Goal: Check status

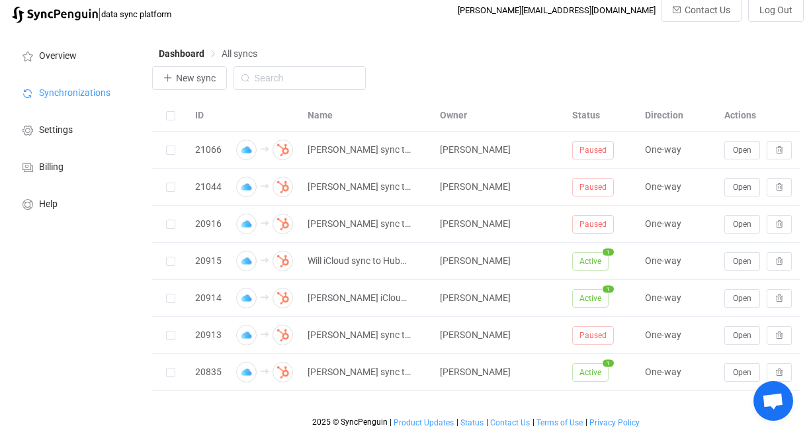
scroll to position [7, 0]
drag, startPoint x: 684, startPoint y: 221, endPoint x: 516, endPoint y: 85, distance: 215.9
click at [516, 85] on div "New sync" at bounding box center [476, 81] width 648 height 30
click at [555, 53] on div "Dashboard All syncs" at bounding box center [476, 56] width 648 height 20
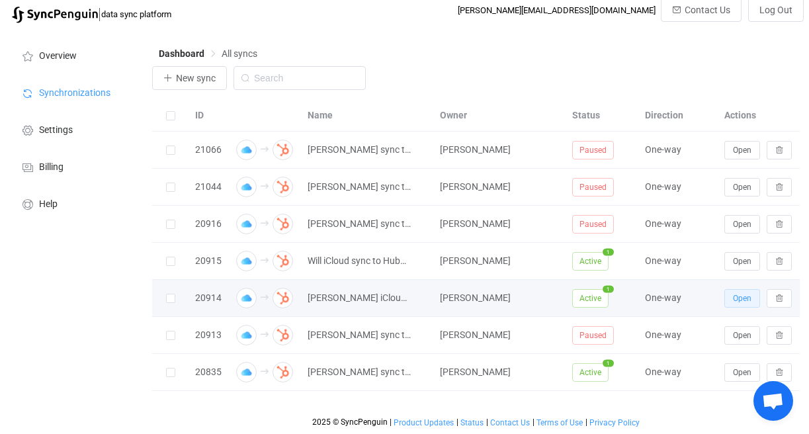
drag, startPoint x: 745, startPoint y: 87, endPoint x: 737, endPoint y: 300, distance: 213.1
click at [737, 300] on span "Open" at bounding box center [742, 298] width 19 height 9
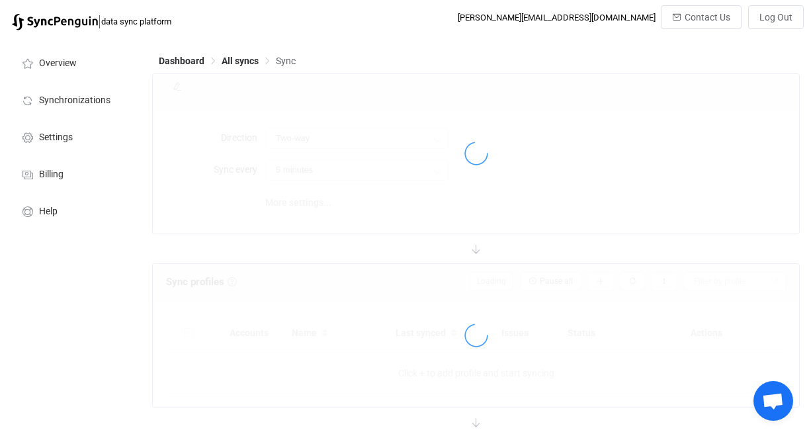
type input "iCloud → HubSpot"
type input "10 minutes"
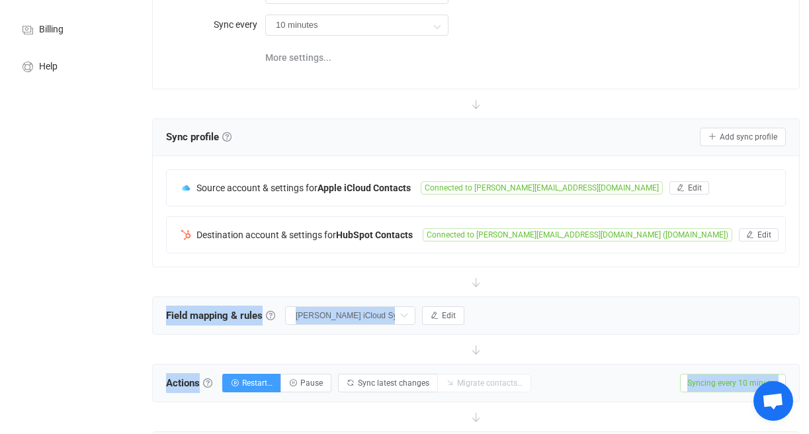
scroll to position [165, 0]
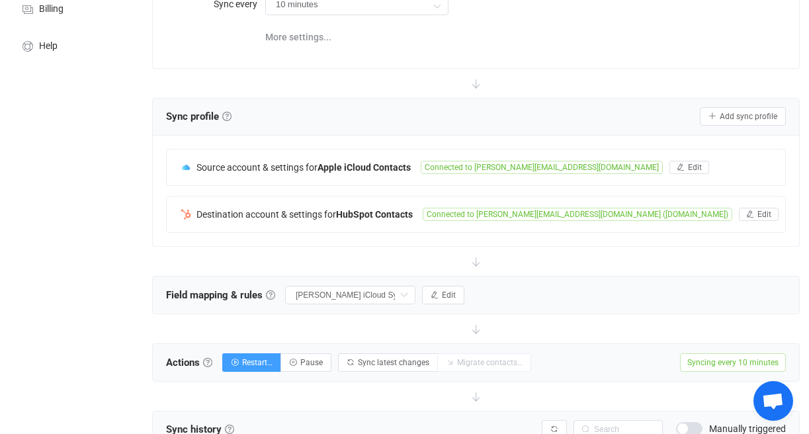
click at [64, 214] on div "Overview Synchronizations Settings Billing Help" at bounding box center [73, 403] width 146 height 1063
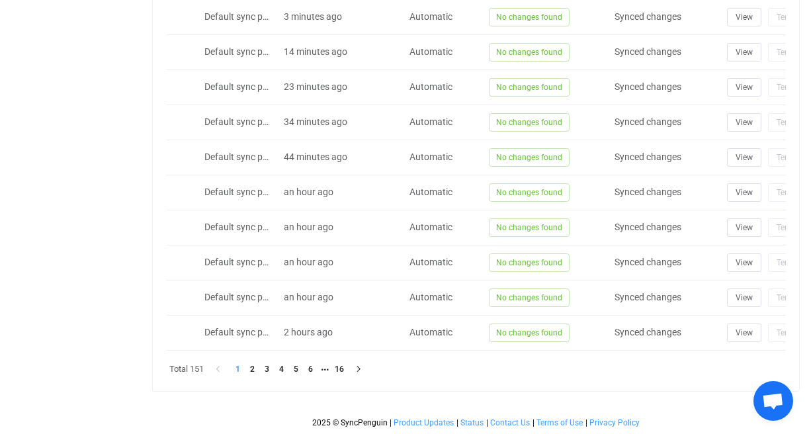
scroll to position [666, 0]
click at [338, 372] on li "16" at bounding box center [339, 369] width 15 height 15
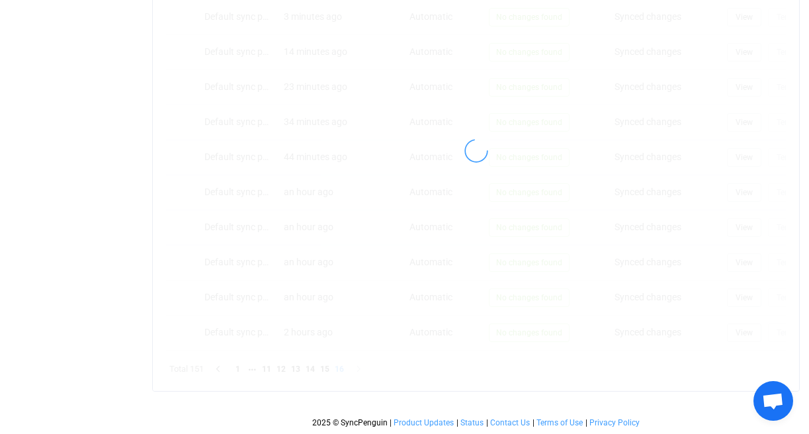
scroll to position [351, 0]
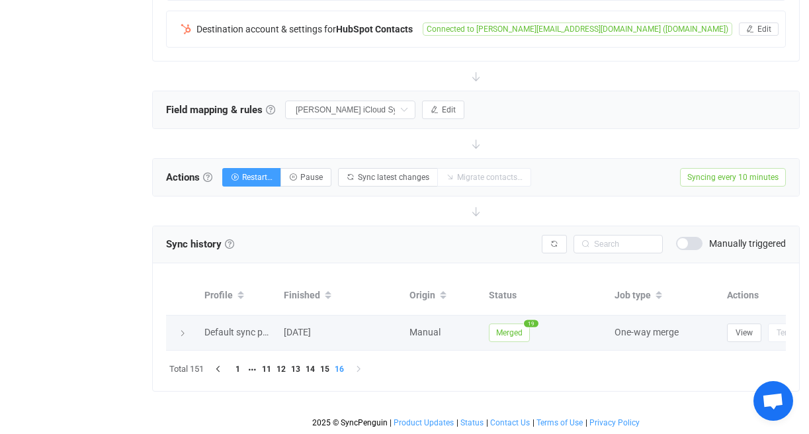
click at [182, 329] on icon at bounding box center [183, 333] width 8 height 8
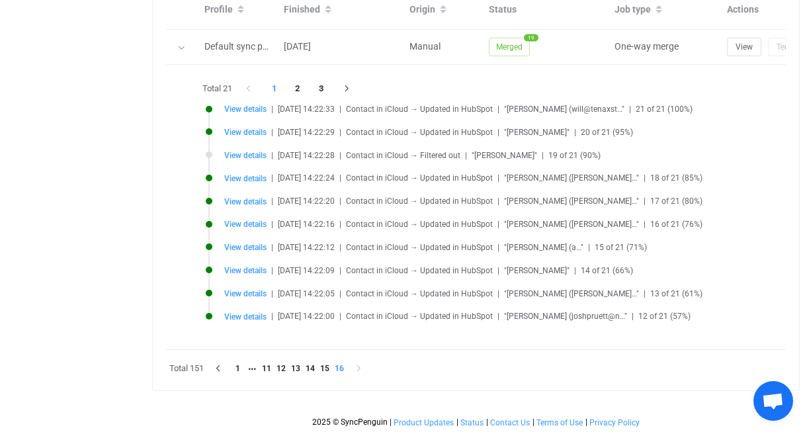
scroll to position [636, 0]
click at [250, 175] on span "View details" at bounding box center [245, 178] width 42 height 9
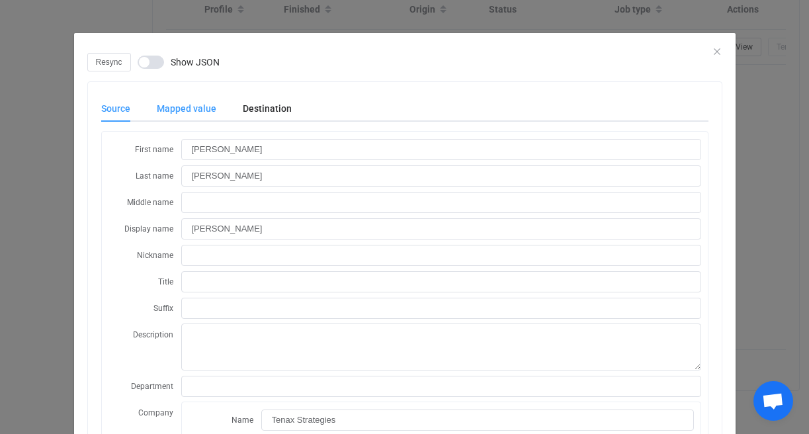
scroll to position [0, 0]
click at [213, 110] on div "Mapped value" at bounding box center [187, 108] width 86 height 26
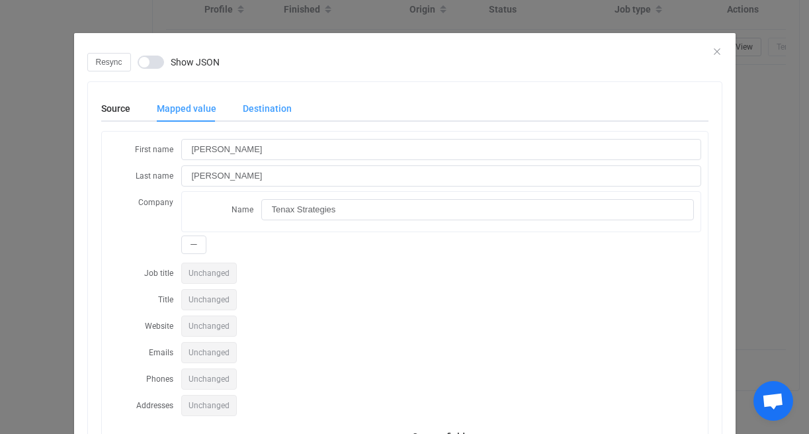
click at [266, 110] on div "Destination" at bounding box center [261, 108] width 62 height 26
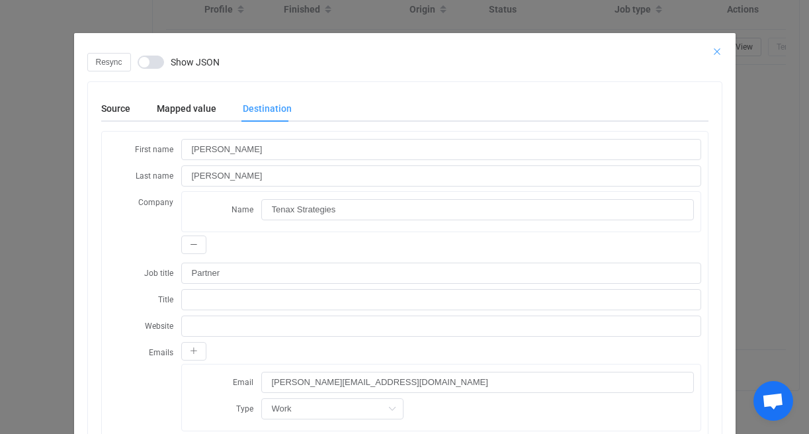
click at [718, 52] on icon "Close" at bounding box center [717, 51] width 11 height 11
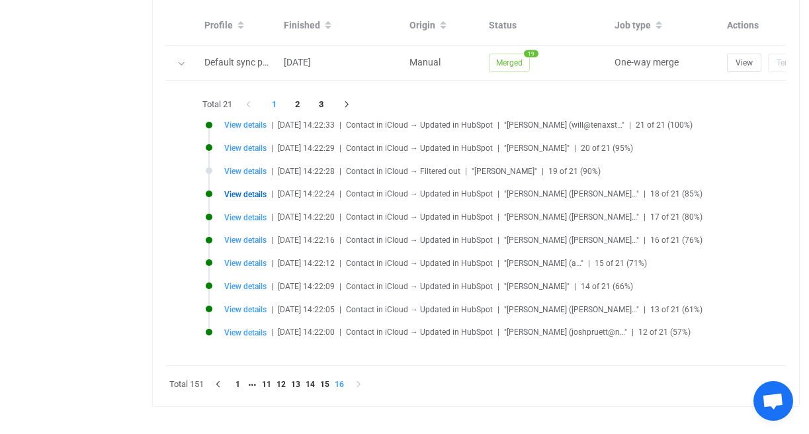
scroll to position [619, 0]
